Goal: Navigation & Orientation: Find specific page/section

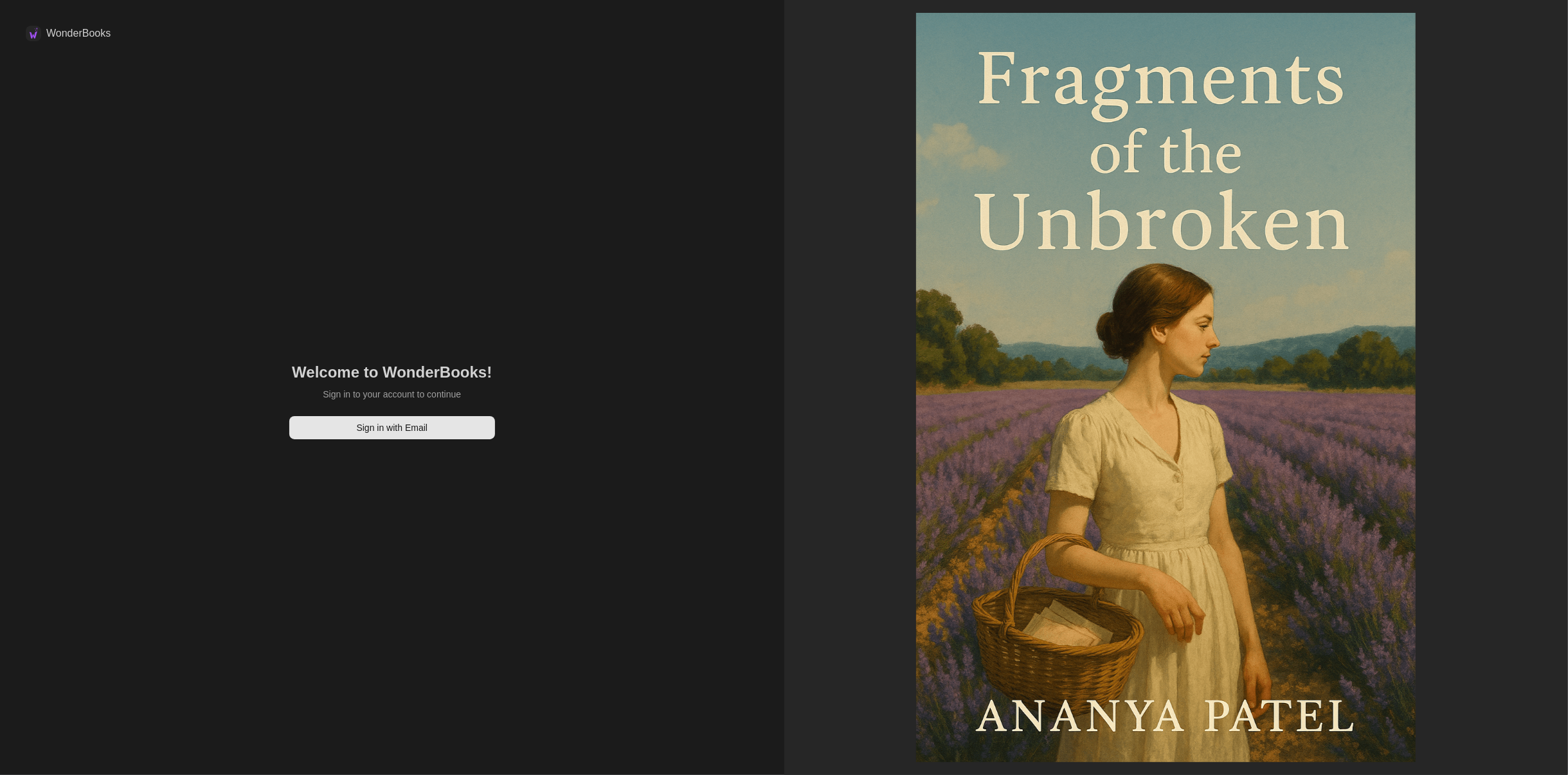
click at [319, 448] on div "Welcome to WonderBooks! Sign in to your account to continue Sign in with Email" at bounding box center [392, 400] width 732 height 698
click at [327, 439] on div "Welcome to WonderBooks! Sign in to your account to continue Sign in with Email" at bounding box center [392, 400] width 732 height 698
click at [332, 420] on button "Sign in with Email" at bounding box center [392, 428] width 205 height 23
click at [337, 427] on button "Sign in with Email" at bounding box center [392, 428] width 205 height 23
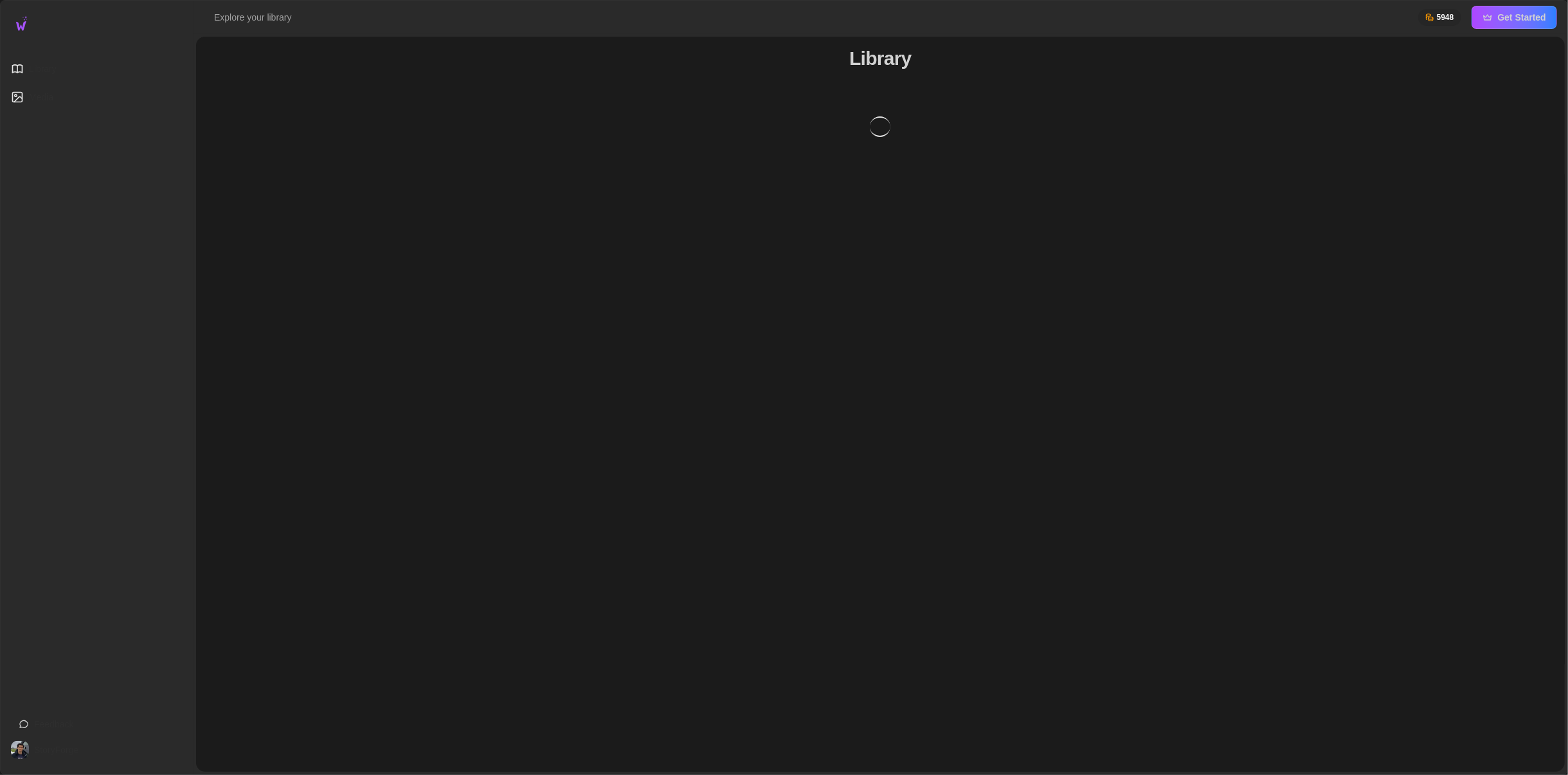
click at [22, 92] on icon at bounding box center [17, 97] width 13 height 13
click at [40, 64] on span "Library" at bounding box center [43, 69] width 28 height 13
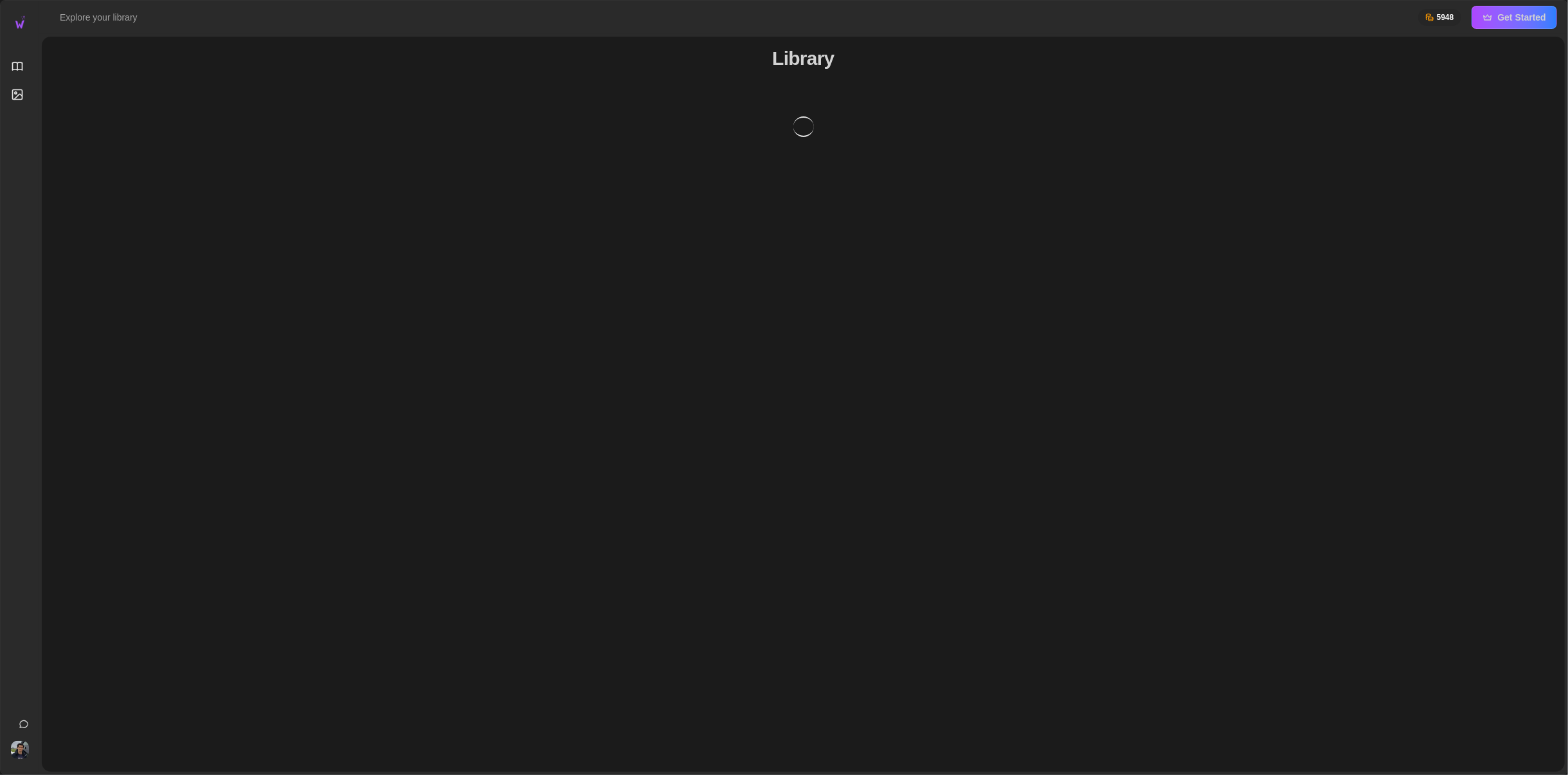
click at [1514, 8] on button "Get Started" at bounding box center [1514, 17] width 86 height 23
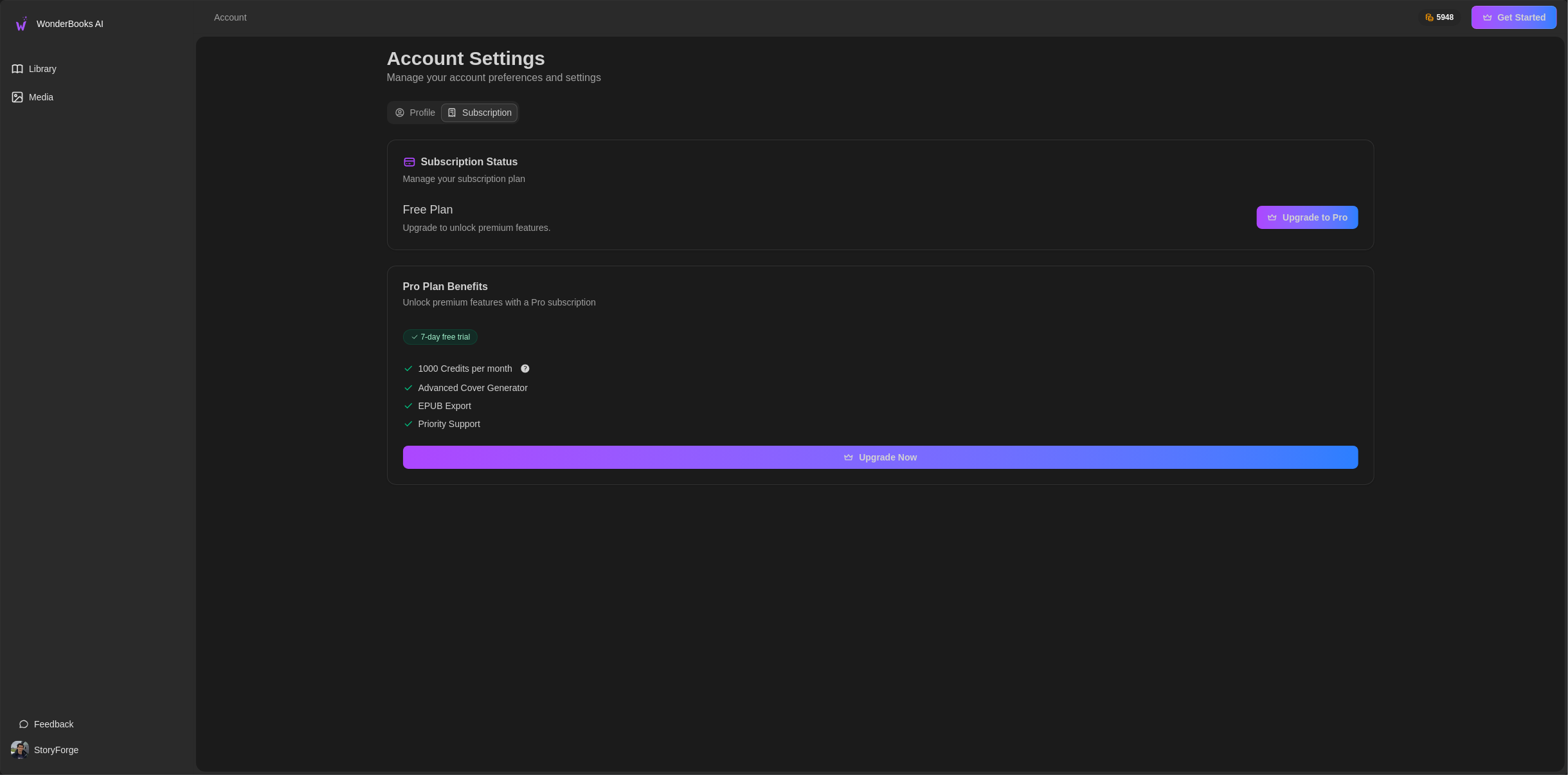
click at [28, 71] on link "Library" at bounding box center [97, 69] width 172 height 23
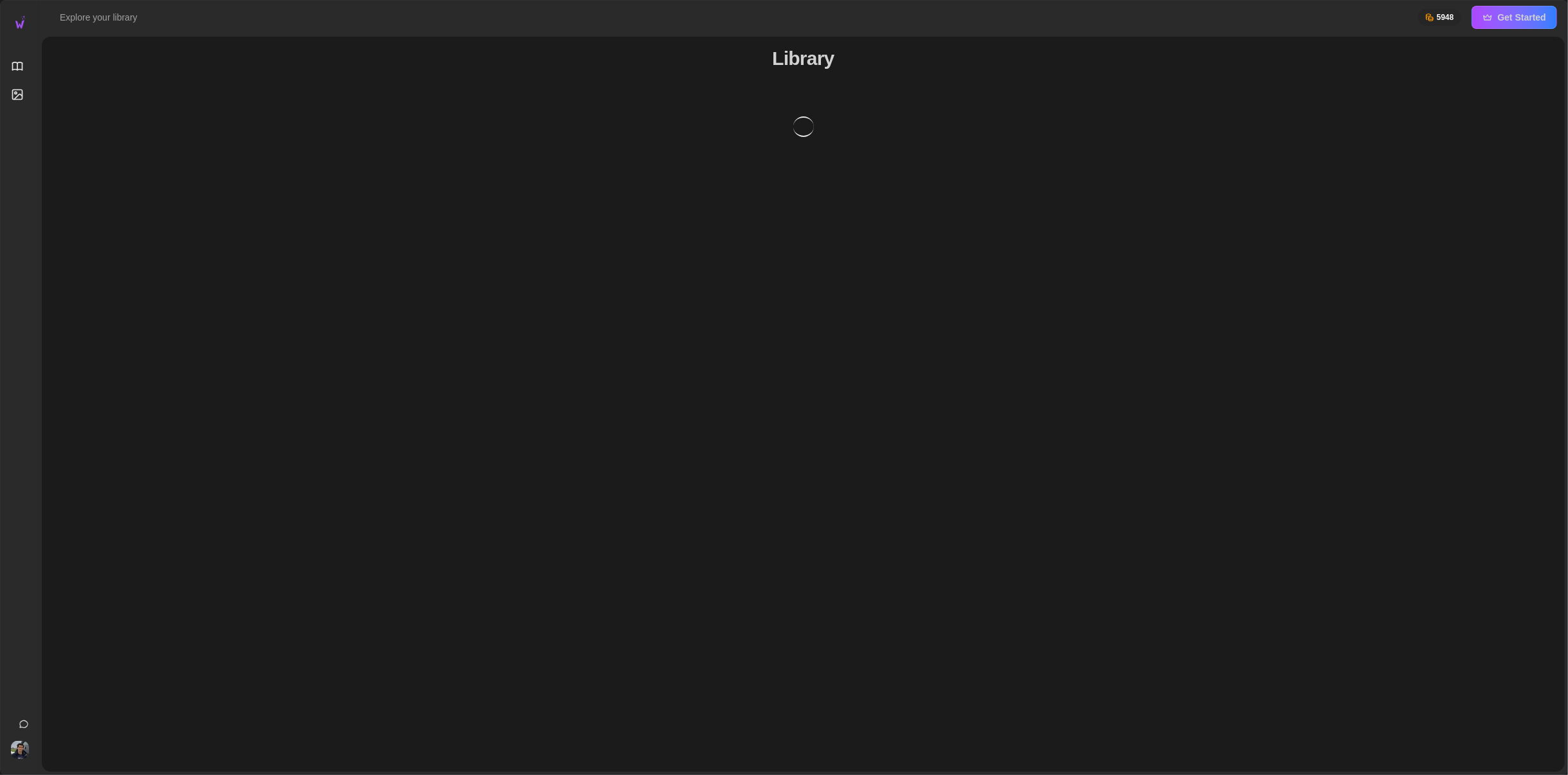
click at [87, 11] on h2 "Explore your library" at bounding box center [98, 17] width 78 height 13
drag, startPoint x: 87, startPoint y: 10, endPoint x: 230, endPoint y: 29, distance: 144.3
click at [230, 29] on header "Explore your library 5948 Get Started" at bounding box center [803, 17] width 1528 height 34
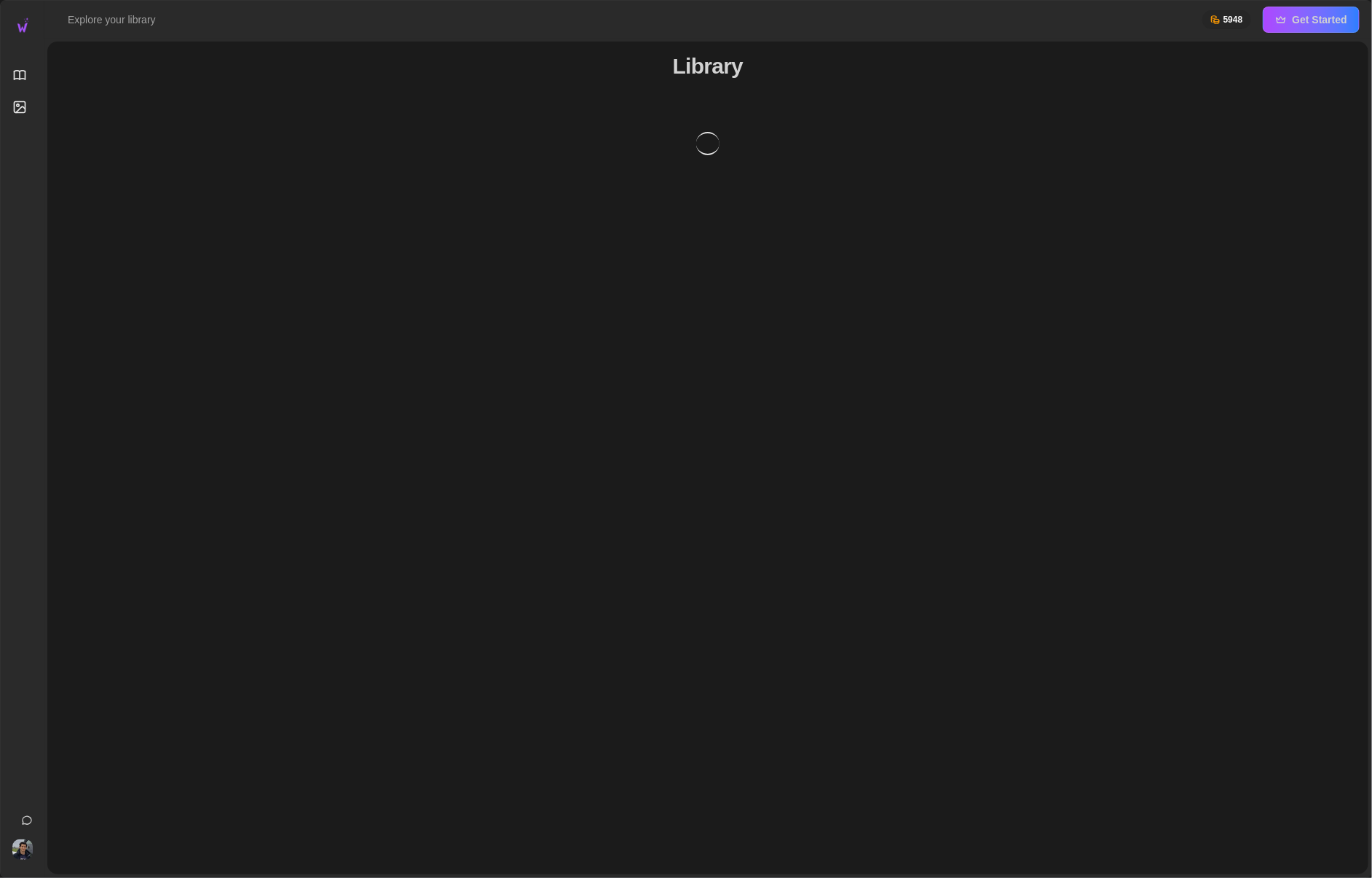
click at [896, 267] on div "Library" at bounding box center [708, 457] width 1322 height 833
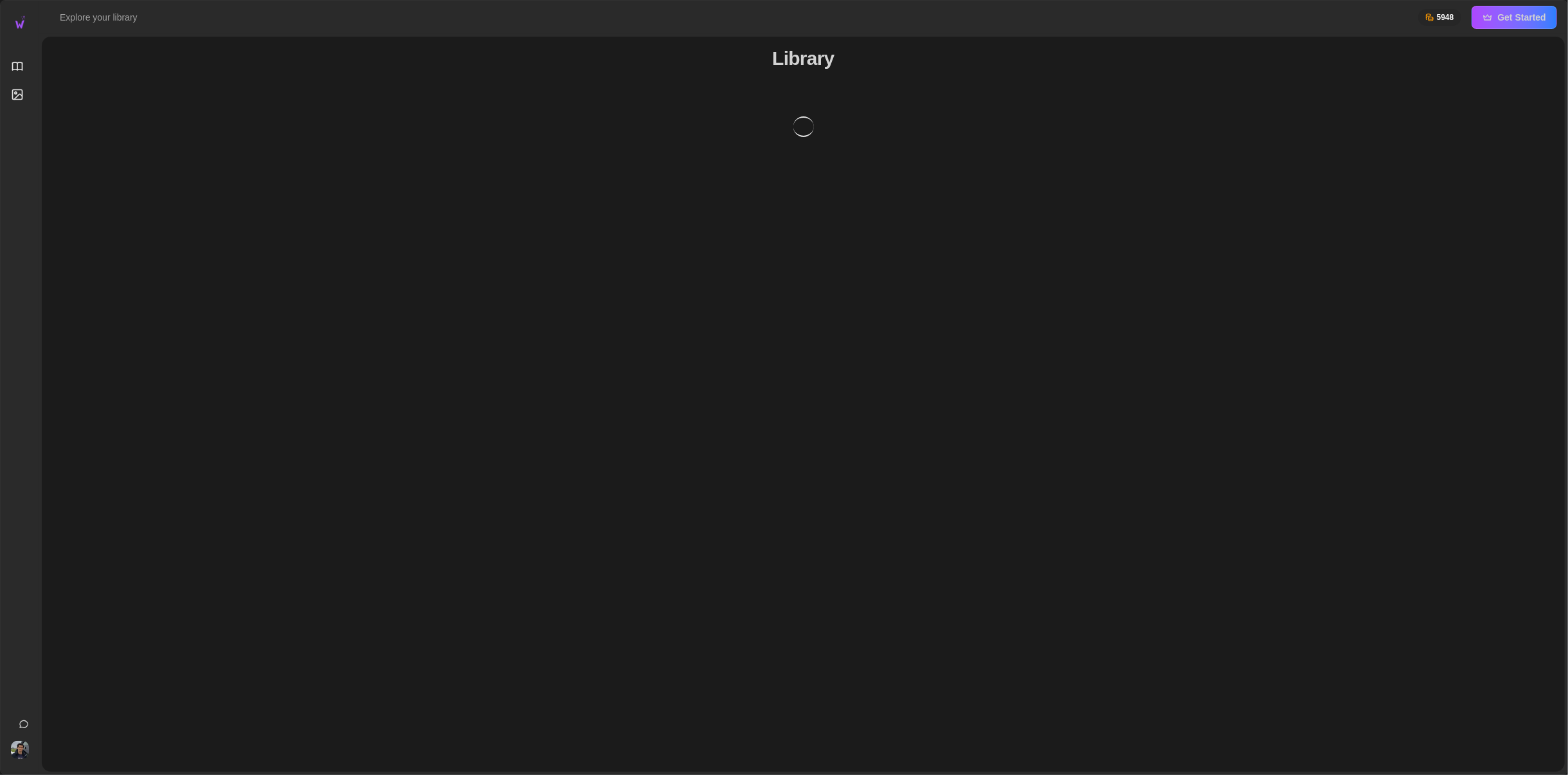
click at [28, 74] on link "Library" at bounding box center [20, 66] width 18 height 23
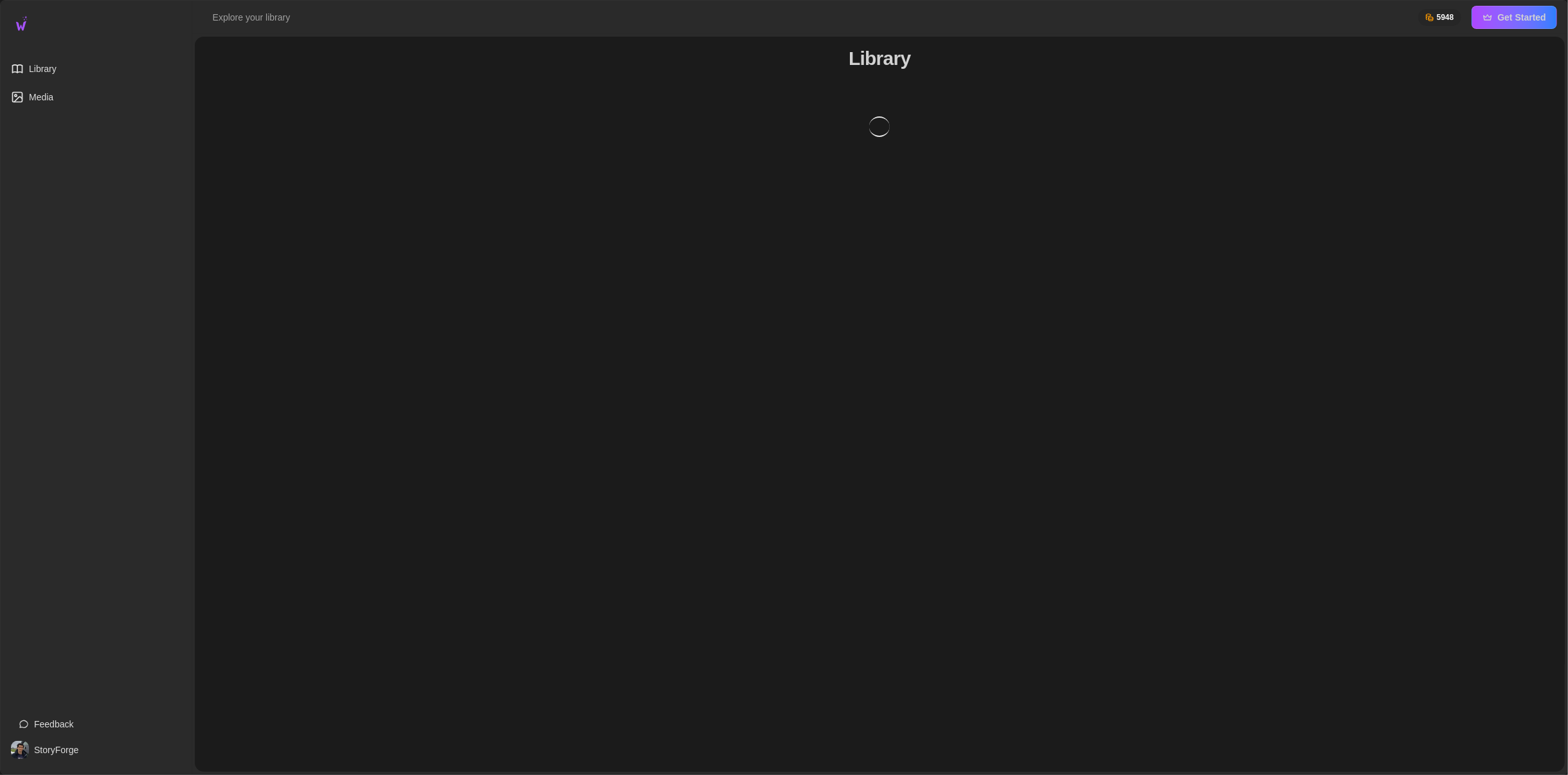
click at [40, 91] on span "Media" at bounding box center [41, 97] width 25 height 13
click at [57, 69] on span "Library" at bounding box center [43, 69] width 28 height 13
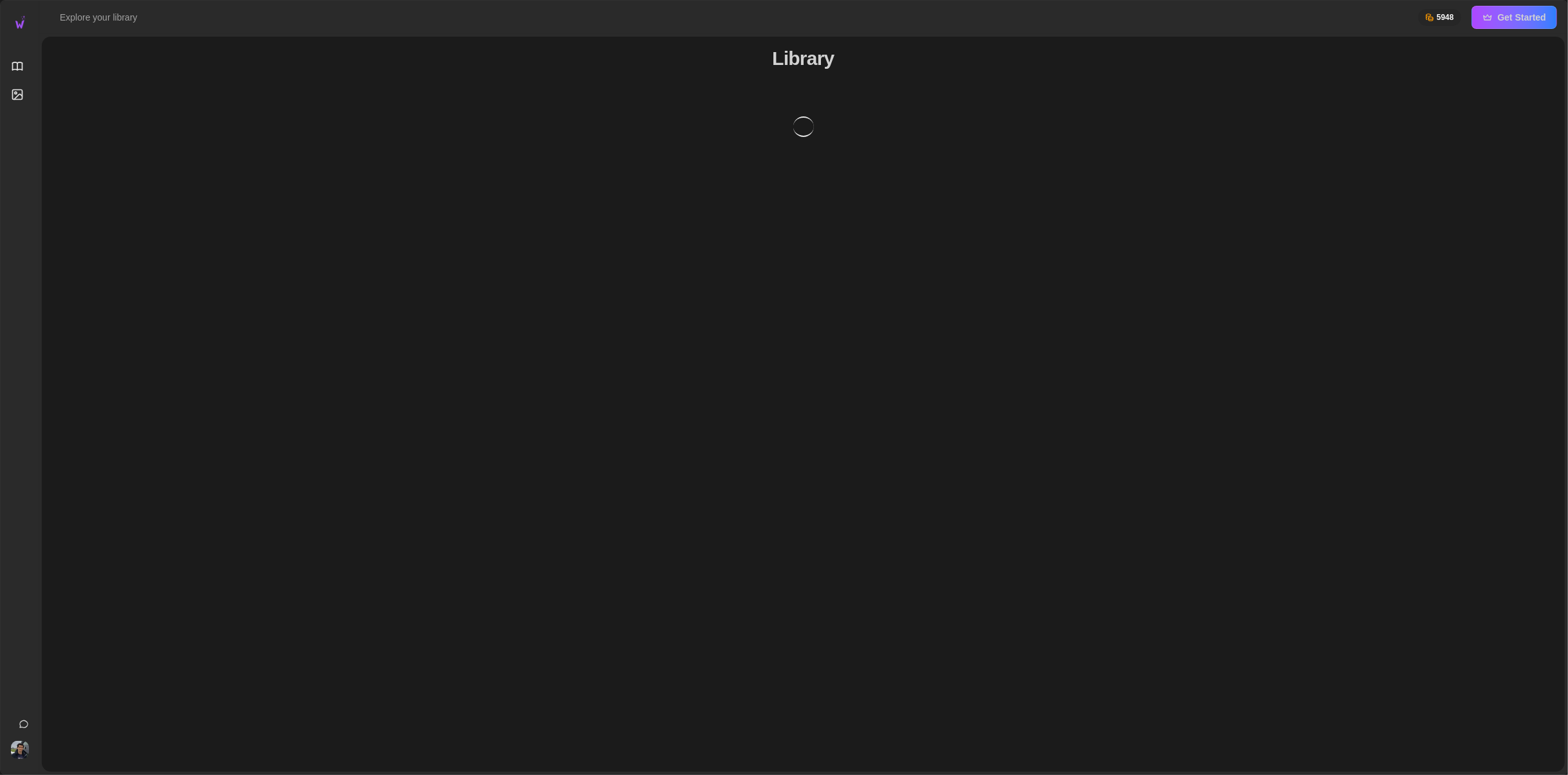
click at [384, 182] on div "Library" at bounding box center [803, 404] width 1523 height 735
drag, startPoint x: 460, startPoint y: 198, endPoint x: 442, endPoint y: 310, distance: 113.4
click at [442, 310] on div "Library" at bounding box center [803, 404] width 1523 height 735
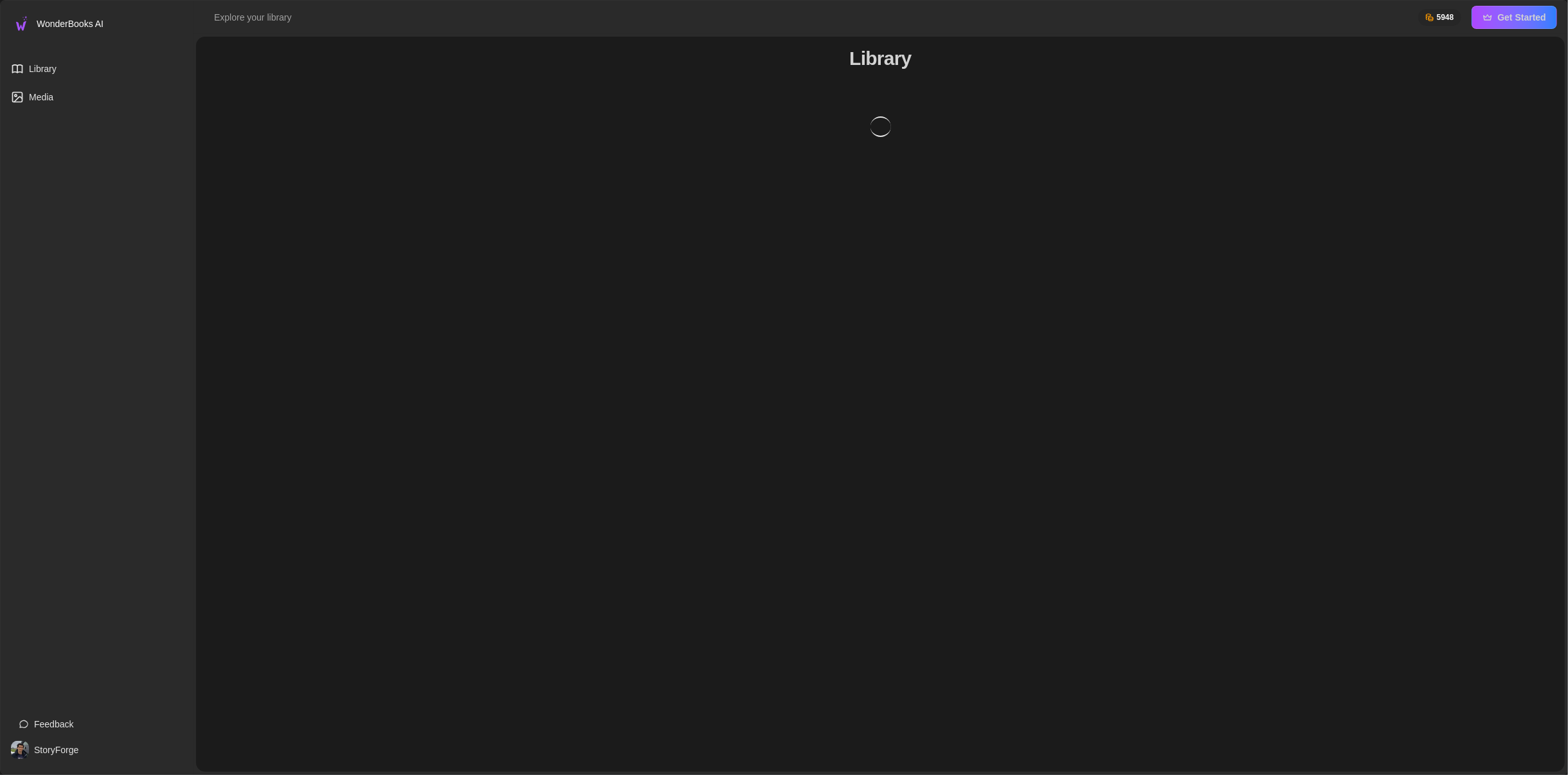
click at [6, 750] on div "WonderBooks AI Library Media Feedback StoryForge" at bounding box center [97, 388] width 193 height 774
click at [21, 750] on img at bounding box center [20, 750] width 18 height 18
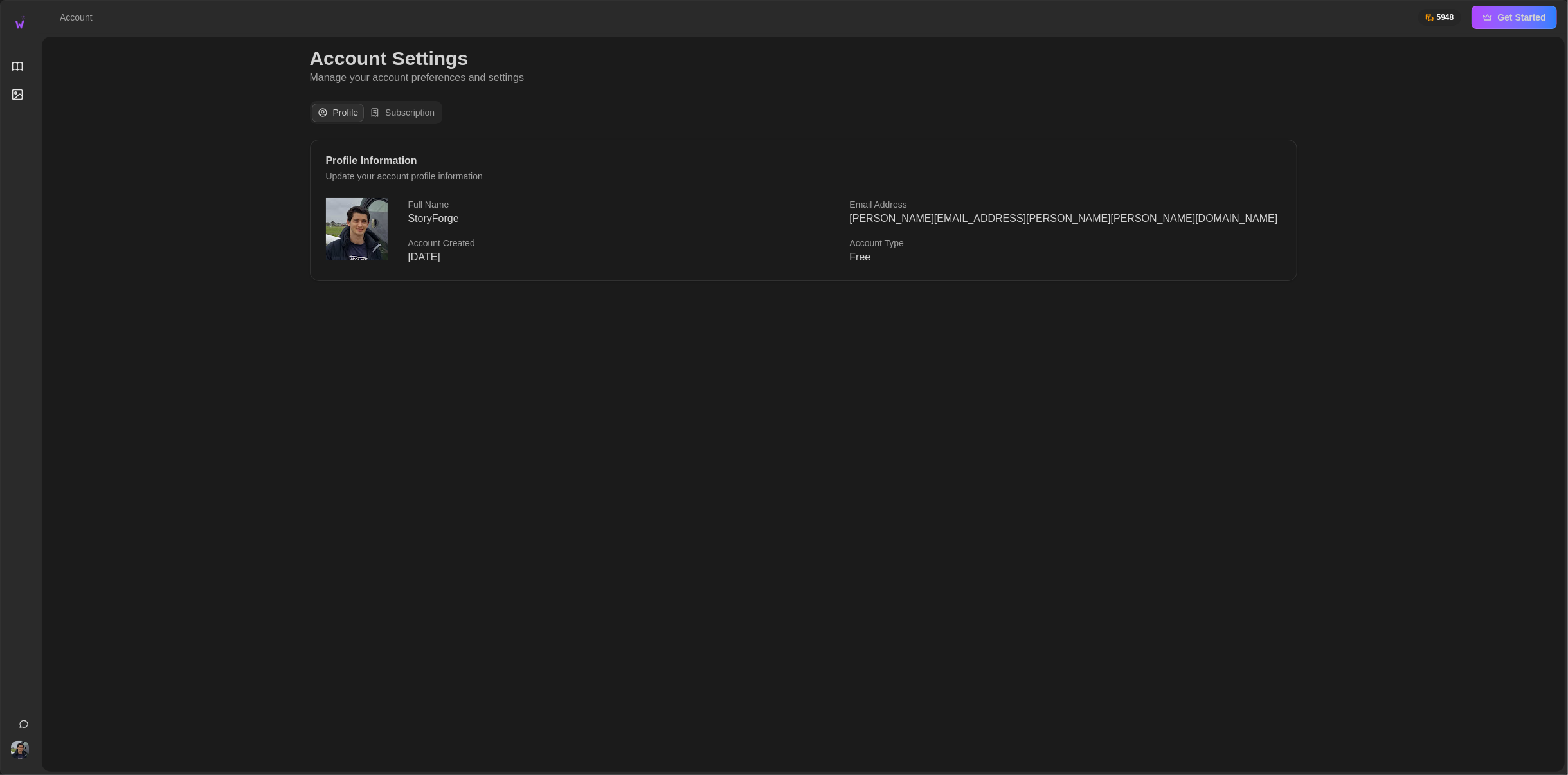
click at [401, 157] on div "Profile Information" at bounding box center [803, 161] width 955 height 10
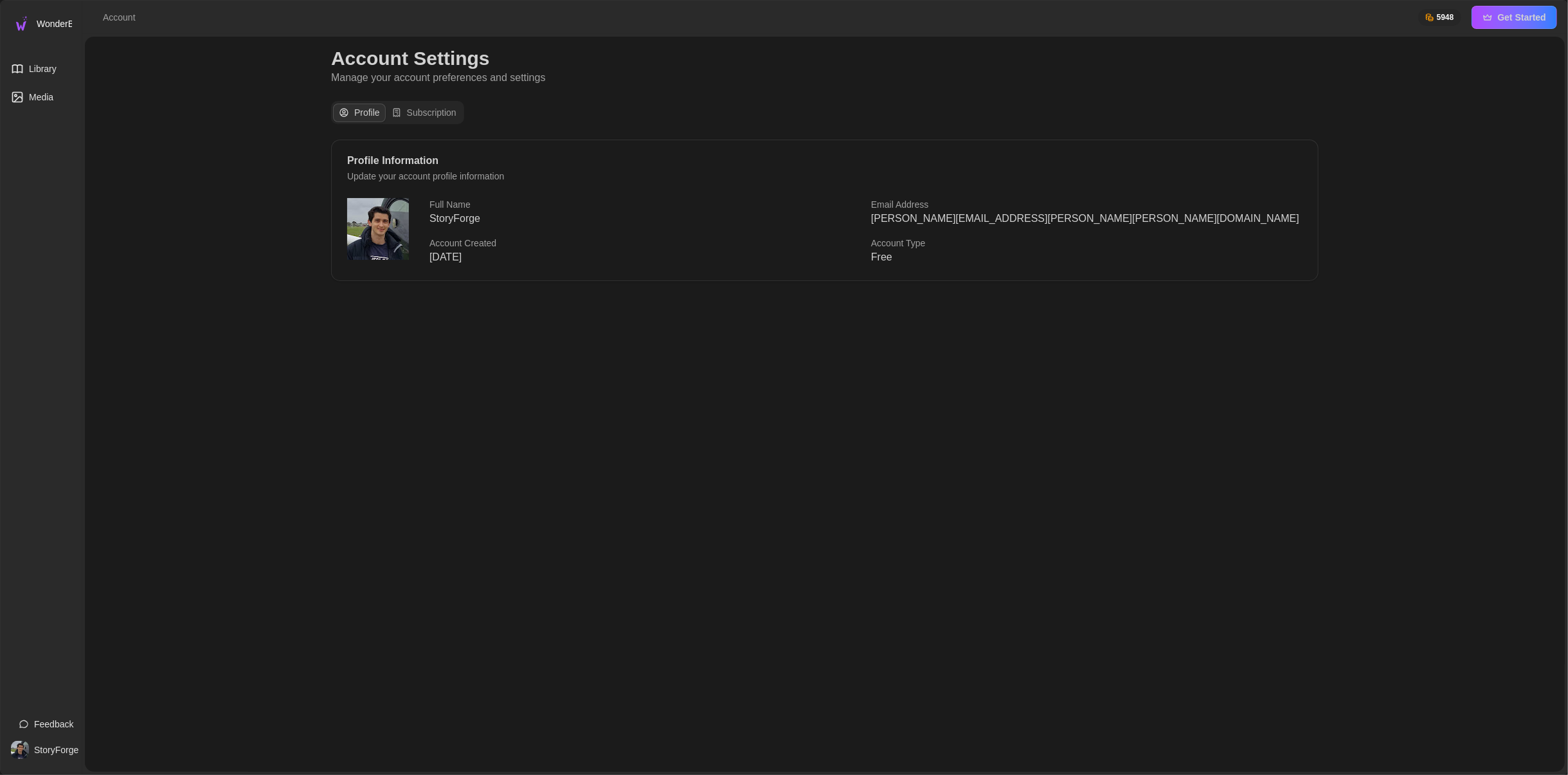
click at [29, 69] on link "Library" at bounding box center [41, 69] width 61 height 23
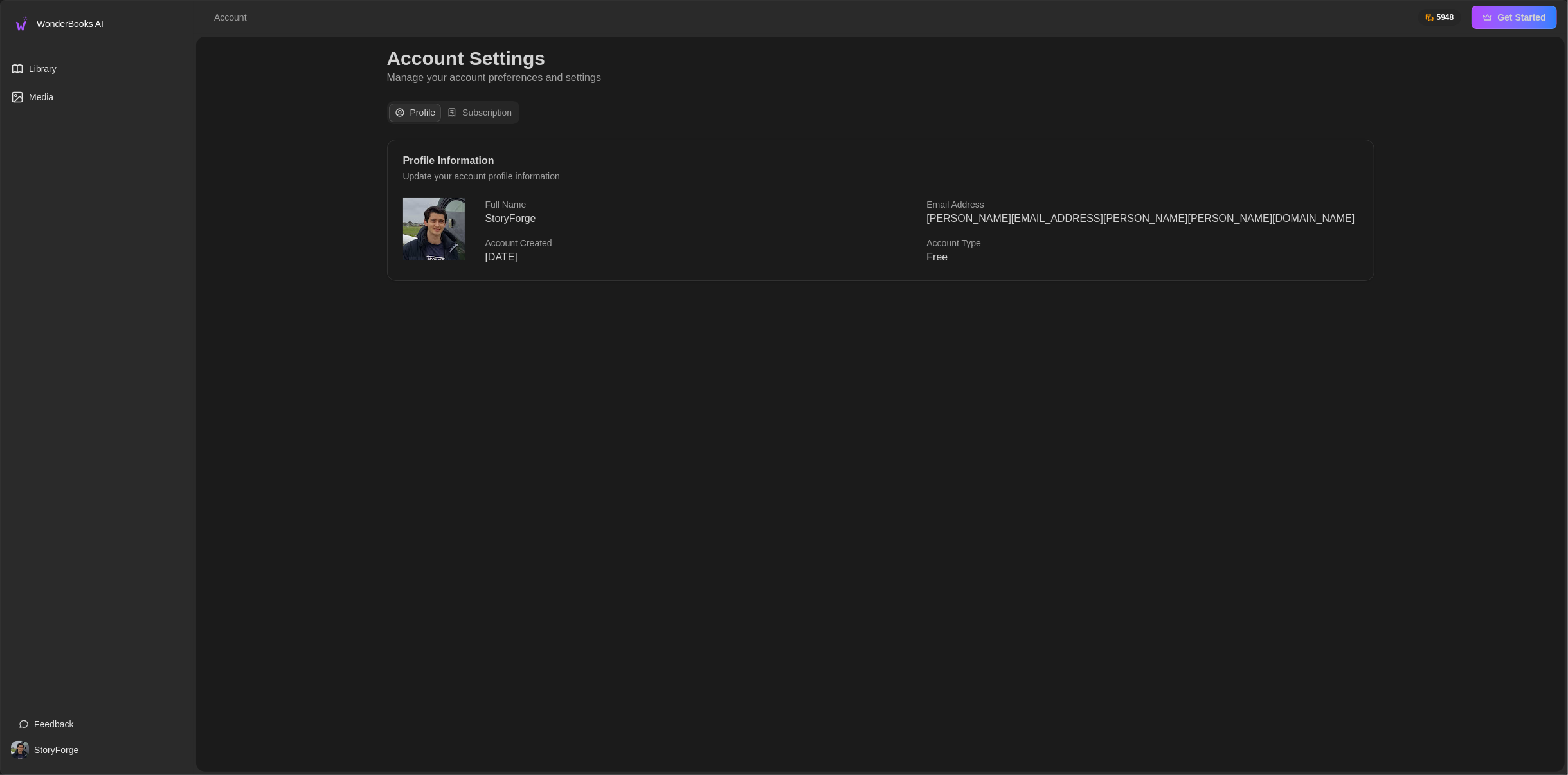
click at [22, 24] on img at bounding box center [21, 23] width 21 height 21
click at [63, 758] on link "StoryForge" at bounding box center [97, 750] width 172 height 28
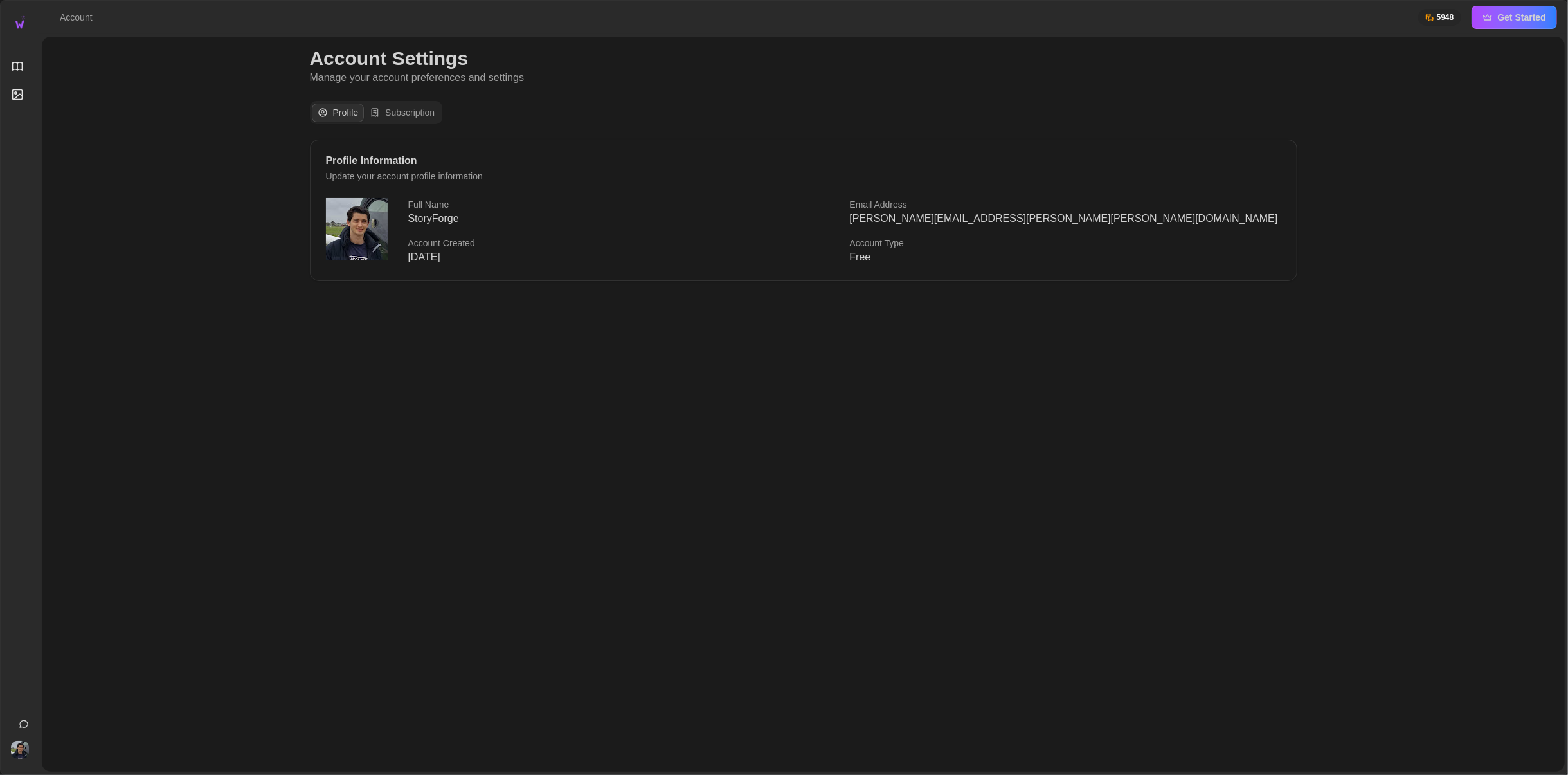
click at [1014, 220] on p "[PERSON_NAME][EMAIL_ADDRESS][PERSON_NAME][PERSON_NAME][DOMAIN_NAME]" at bounding box center [1065, 219] width 431 height 16
